Goal: Task Accomplishment & Management: Manage account settings

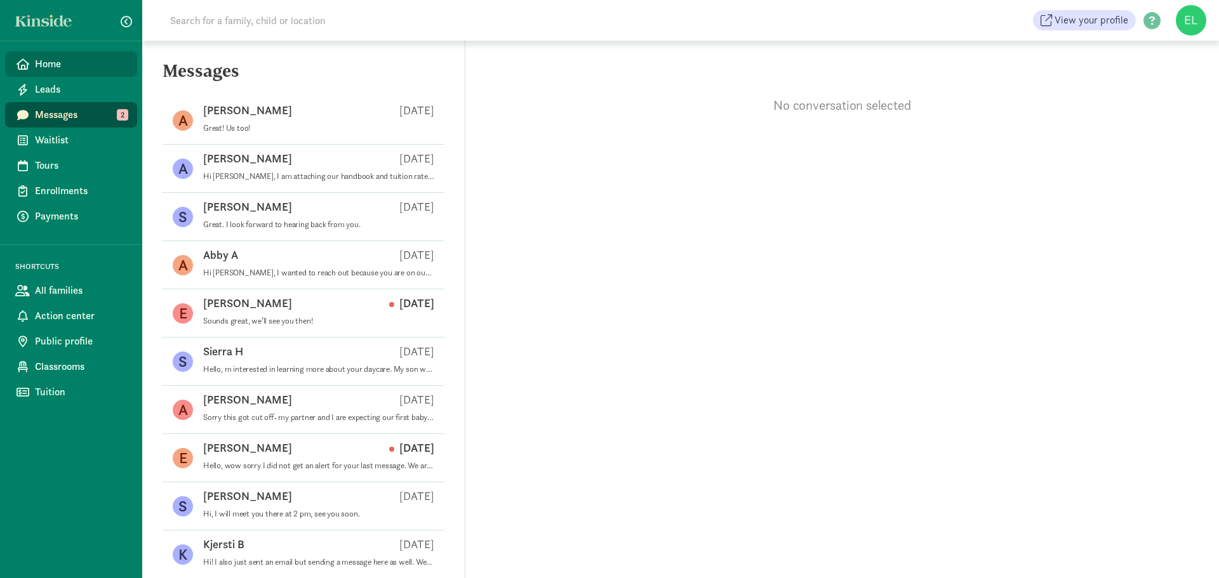
click at [38, 72] on link "Home" at bounding box center [71, 63] width 132 height 25
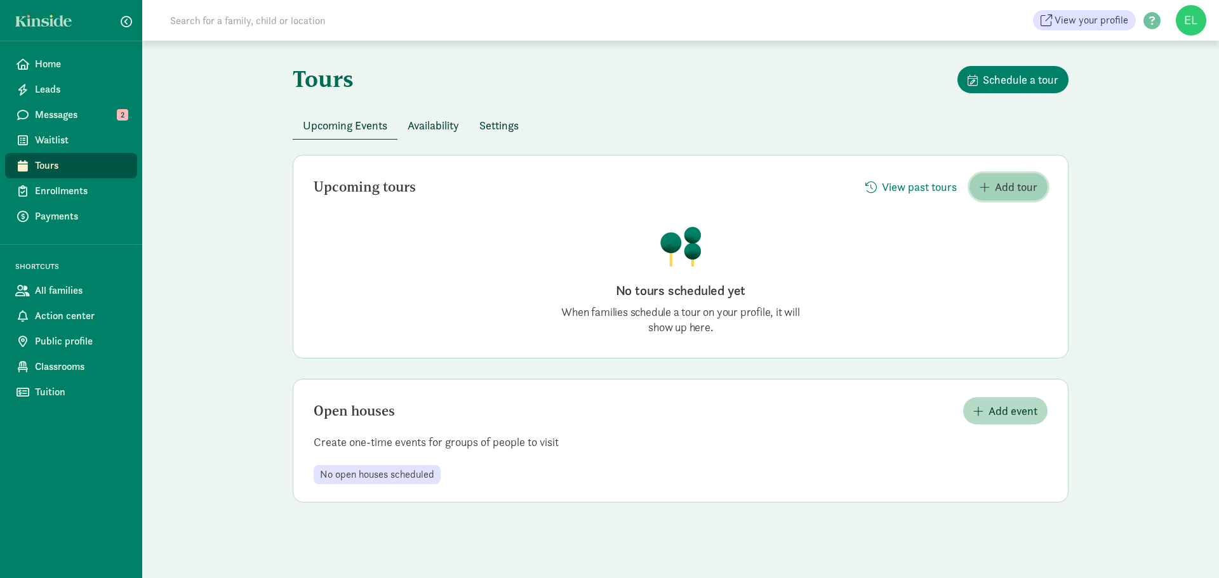
click at [985, 190] on span "button" at bounding box center [984, 187] width 10 height 11
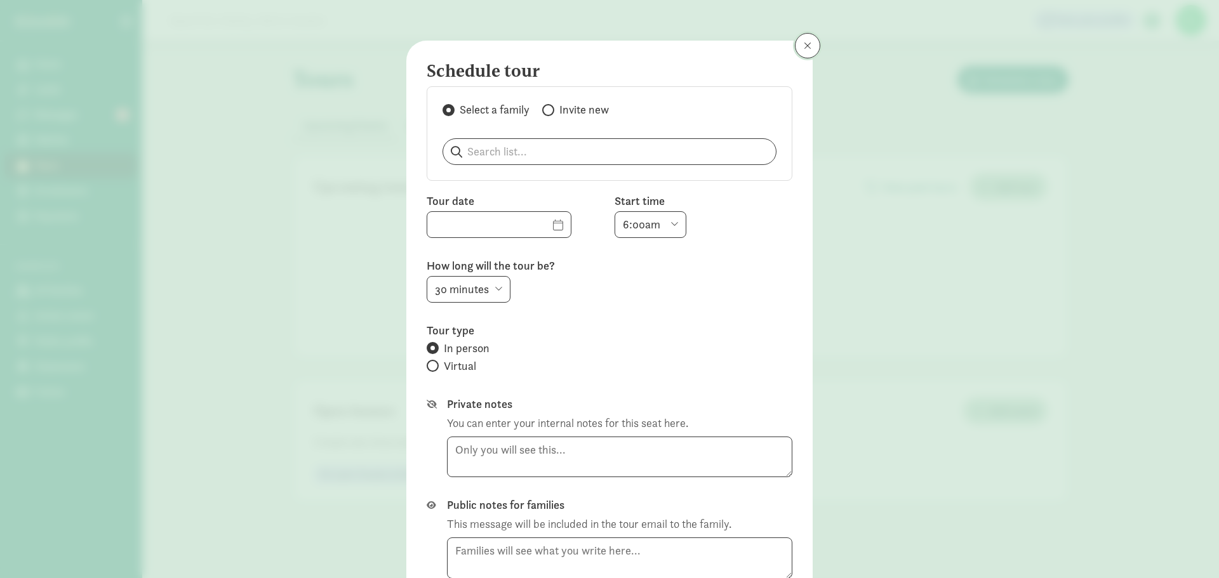
click at [797, 55] on button at bounding box center [807, 45] width 25 height 25
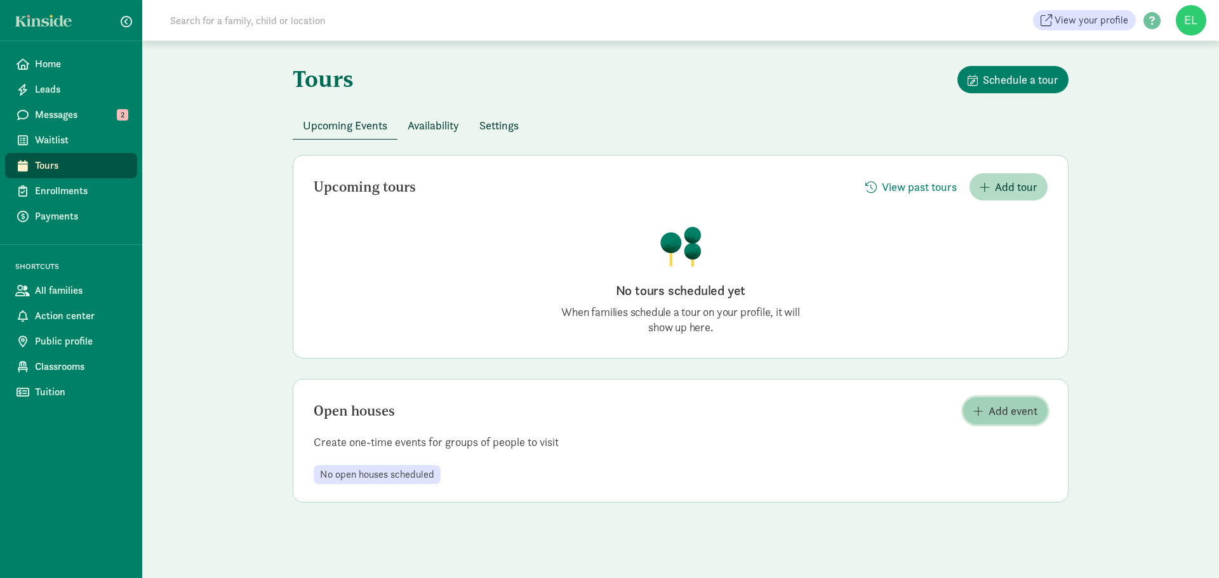
click at [1009, 407] on span "Add event" at bounding box center [1012, 410] width 49 height 17
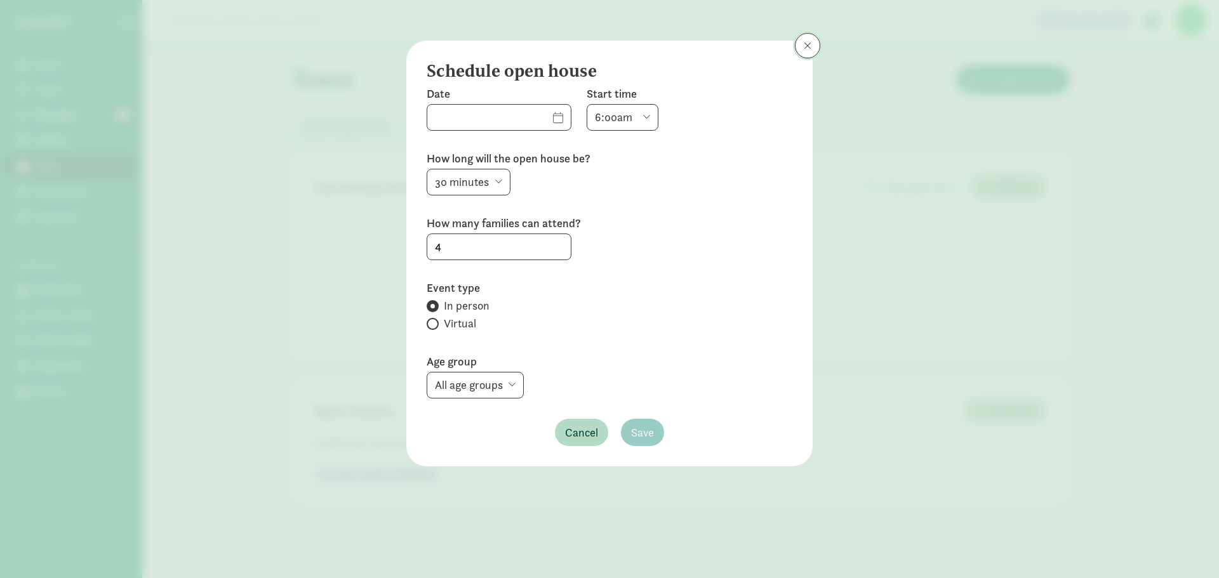
click at [805, 51] on button at bounding box center [807, 45] width 25 height 25
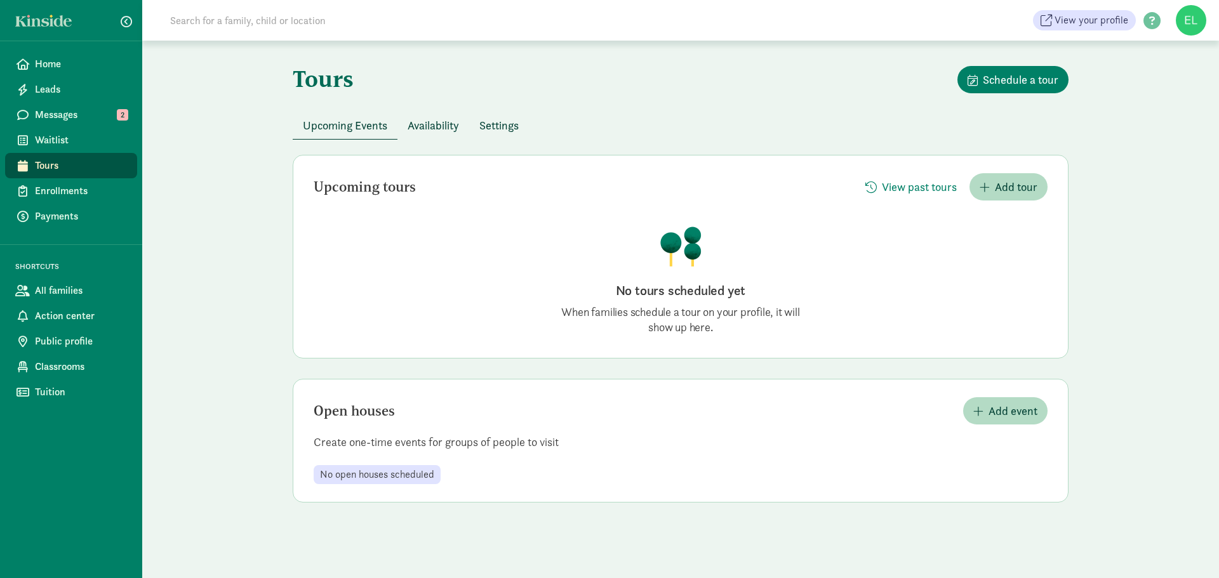
click at [459, 139] on div "Availability" at bounding box center [433, 126] width 72 height 28
click at [449, 123] on span "Availability" at bounding box center [432, 125] width 51 height 17
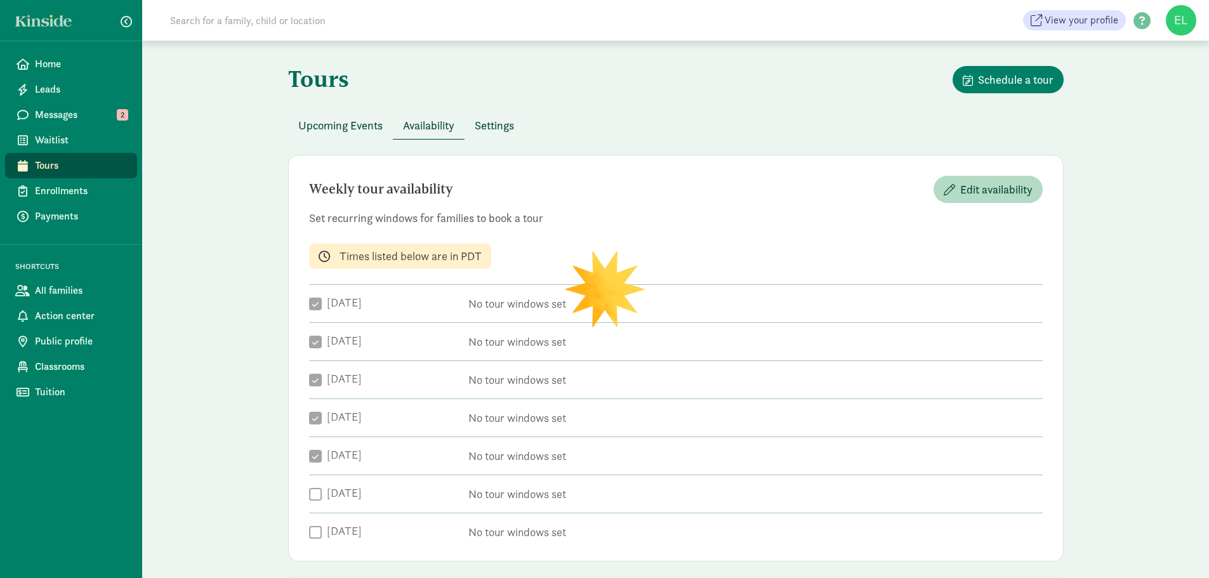
checkbox input "true"
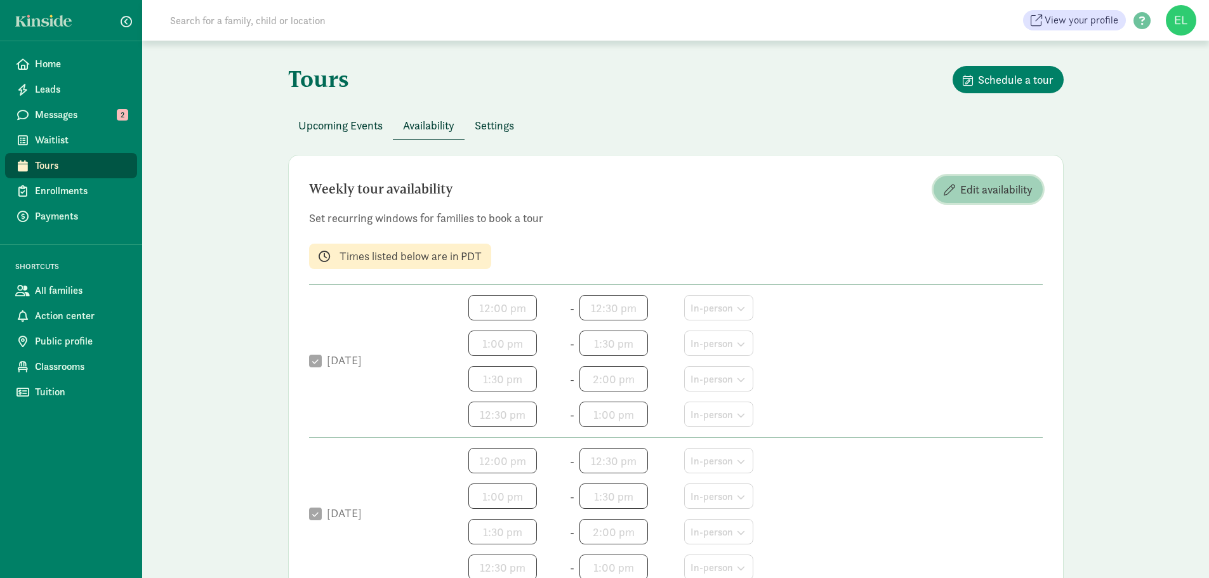
click at [1016, 194] on span "Edit availability" at bounding box center [996, 189] width 72 height 17
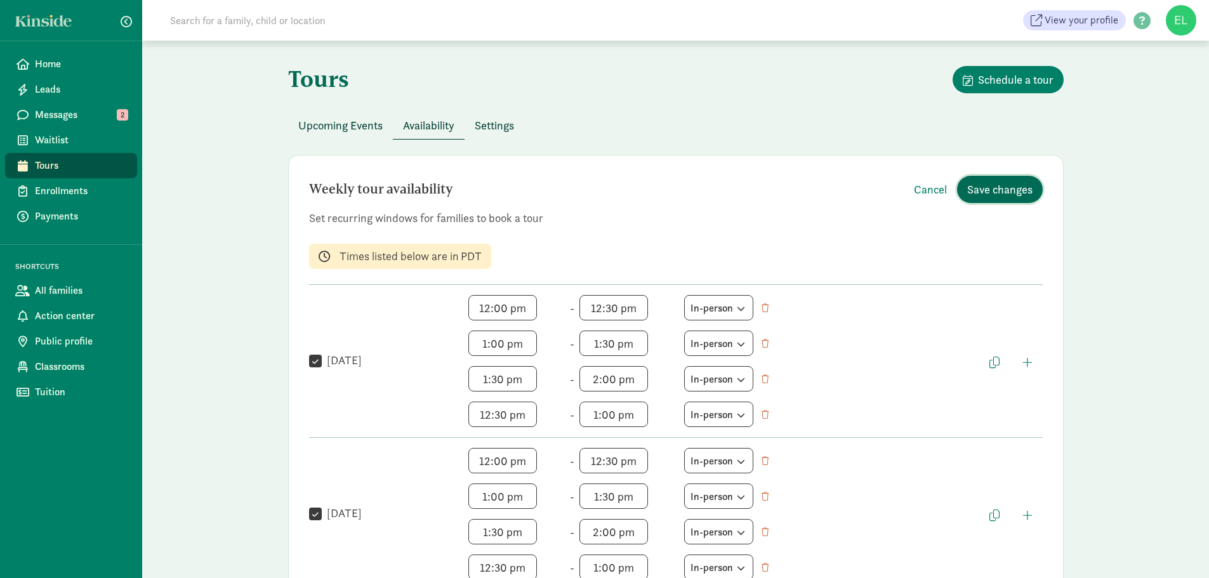
click at [1006, 191] on span "Save changes" at bounding box center [999, 189] width 65 height 17
click at [505, 123] on span "Settings" at bounding box center [494, 125] width 39 height 17
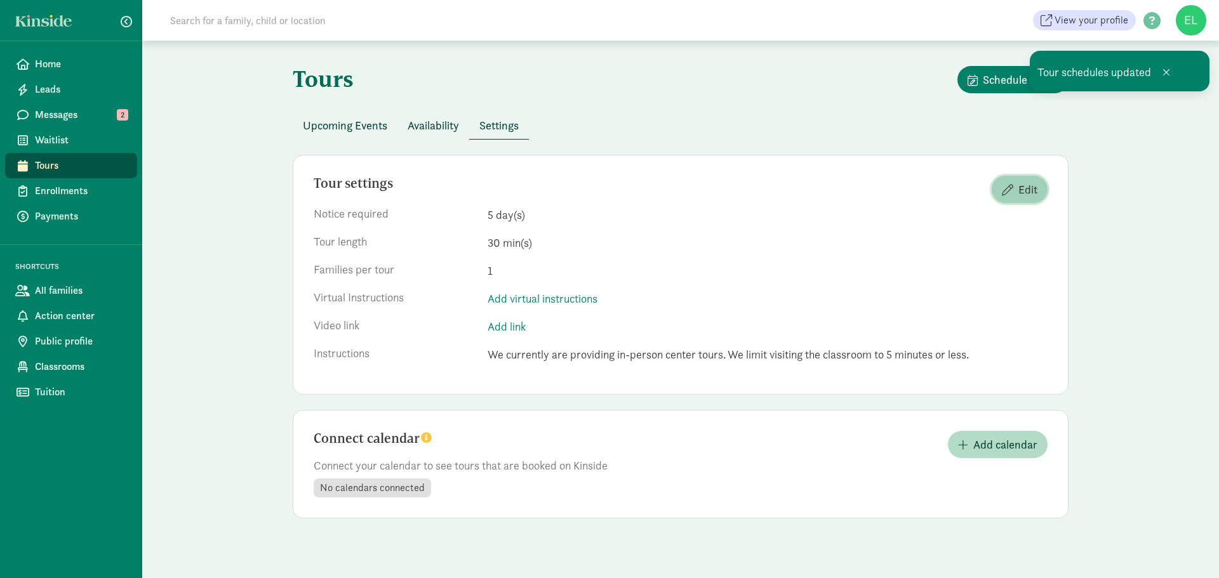
click at [1030, 183] on span "Edit" at bounding box center [1027, 189] width 19 height 17
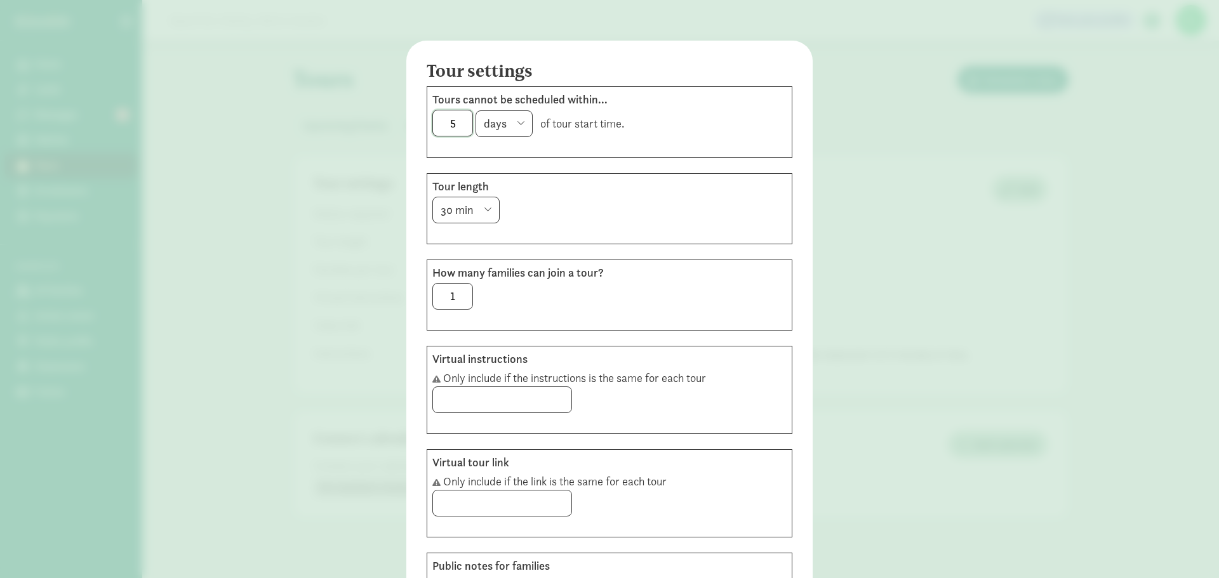
click at [463, 119] on input "5" at bounding box center [452, 122] width 39 height 25
type input "2"
click at [611, 161] on div "Tour settings Tours cannot be scheduled within... 2 hours days of tour start ti…" at bounding box center [609, 387] width 406 height 692
click at [604, 131] on div "2 hours days of tour start time." at bounding box center [609, 123] width 354 height 27
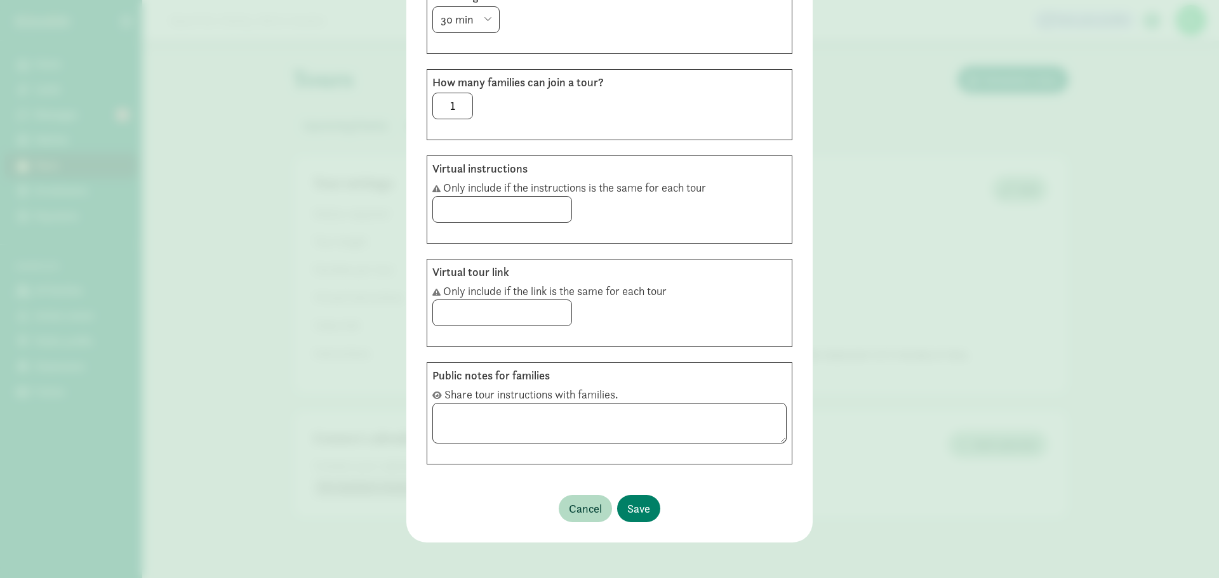
scroll to position [195, 0]
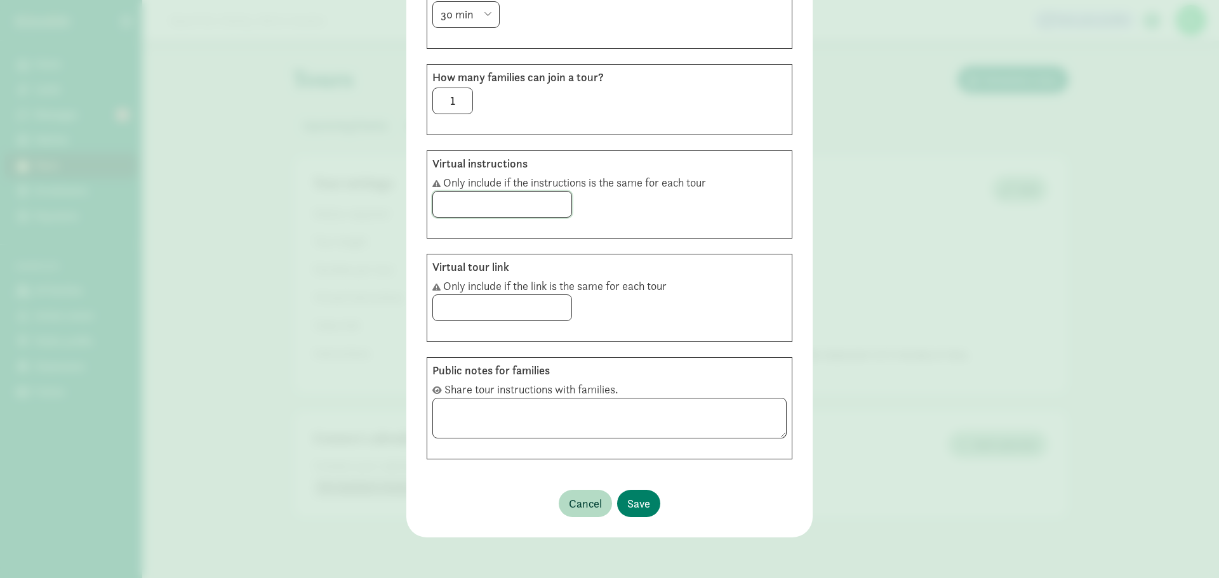
click at [515, 204] on input at bounding box center [502, 204] width 138 height 25
drag, startPoint x: 682, startPoint y: 432, endPoint x: 687, endPoint y: 407, distance: 25.3
click at [687, 407] on textarea at bounding box center [609, 418] width 354 height 41
type textarea "We currently are providing in-person center tours."
click at [642, 508] on span "Save" at bounding box center [638, 503] width 23 height 17
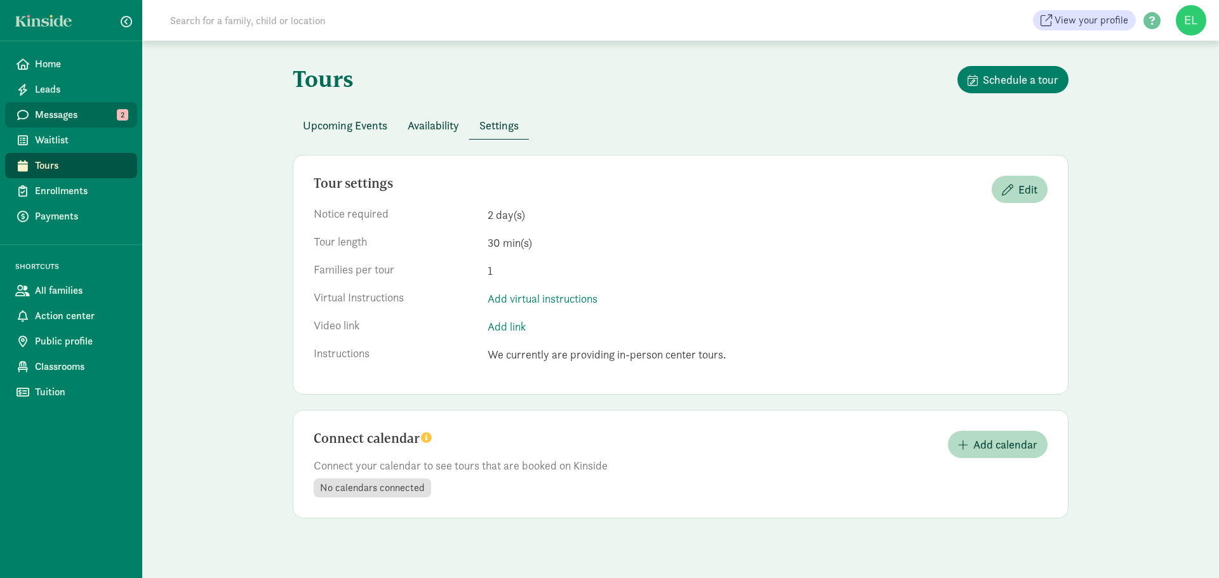
click at [74, 110] on span "Messages" at bounding box center [81, 114] width 92 height 15
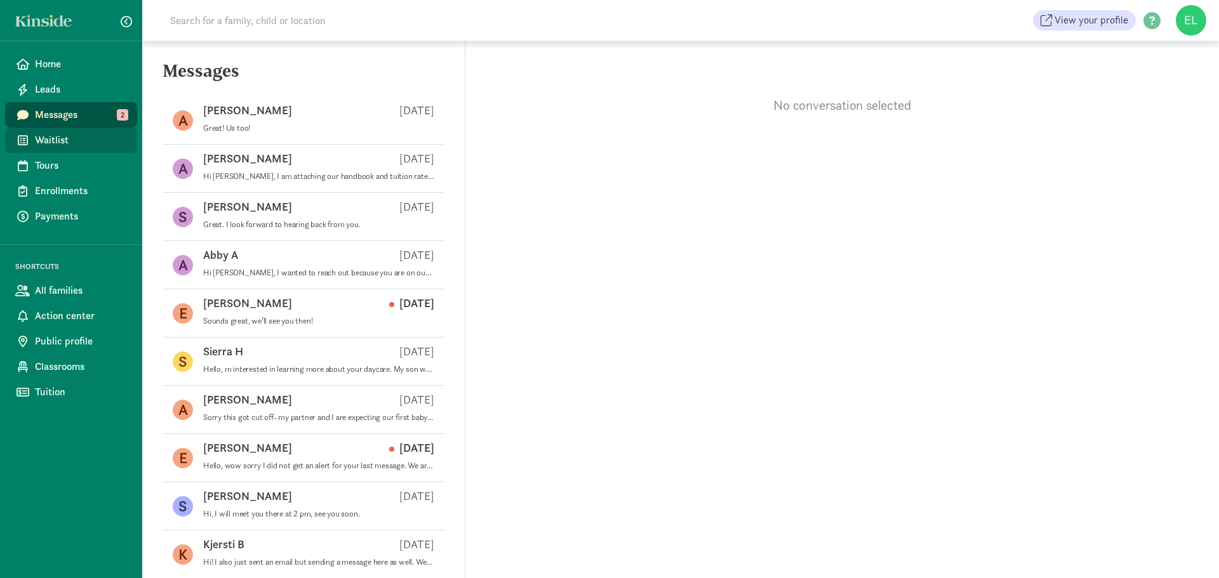
click at [83, 147] on span "Waitlist" at bounding box center [81, 140] width 92 height 15
